Goal: Use online tool/utility: Utilize a website feature to perform a specific function

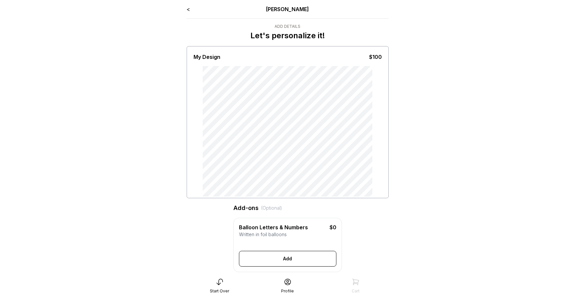
scroll to position [86, 0]
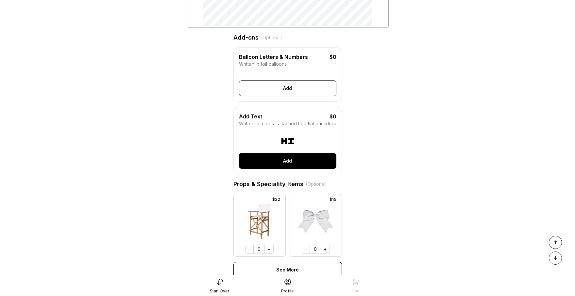
scroll to position [190, 0]
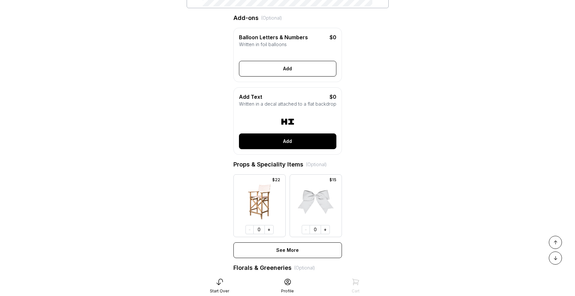
click at [303, 145] on button "Add" at bounding box center [287, 141] width 97 height 16
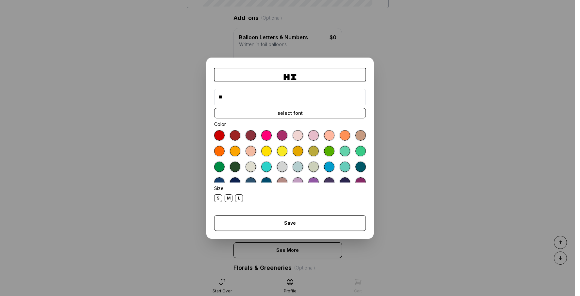
click at [278, 215] on form "Save Close" at bounding box center [290, 220] width 152 height 21
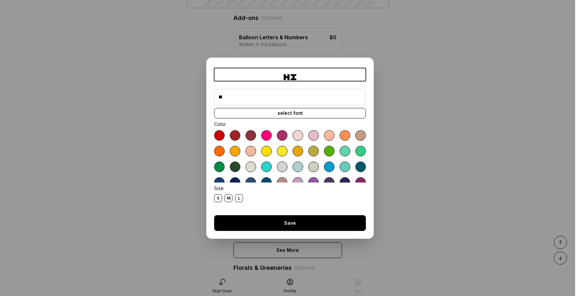
click at [273, 221] on button "Save" at bounding box center [290, 223] width 152 height 16
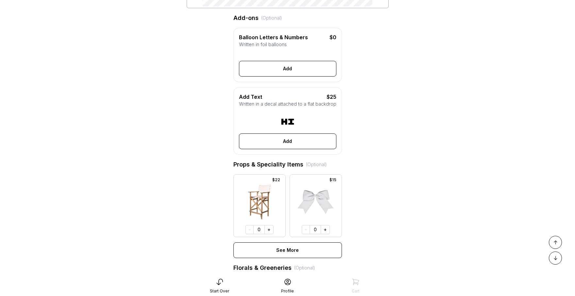
scroll to position [0, 0]
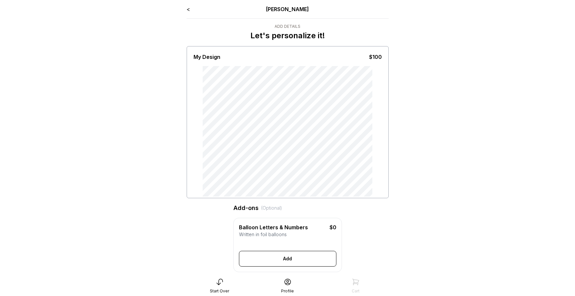
type input "**"
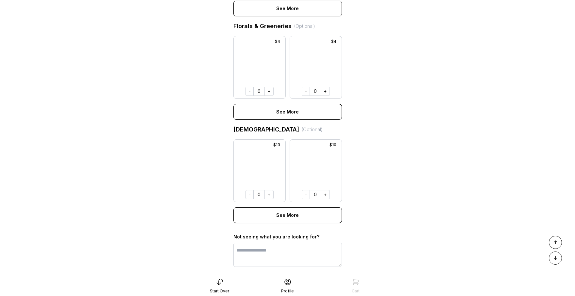
scroll to position [479, 0]
